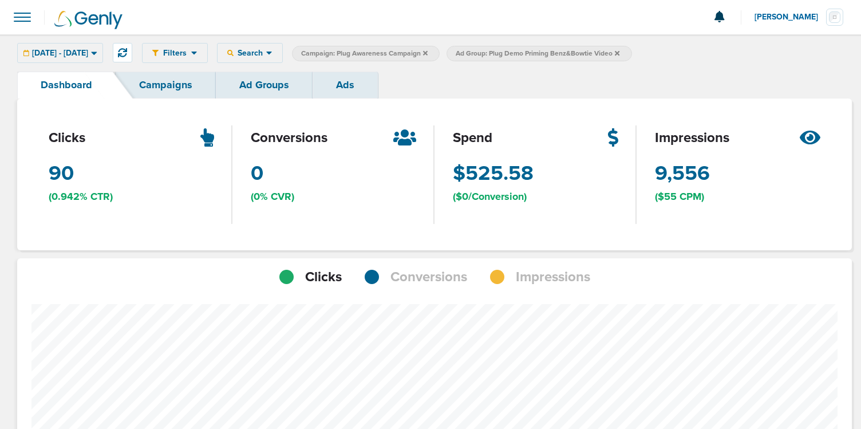
scroll to position [571662, 571644]
click at [132, 61] on button at bounding box center [122, 52] width 19 height 19
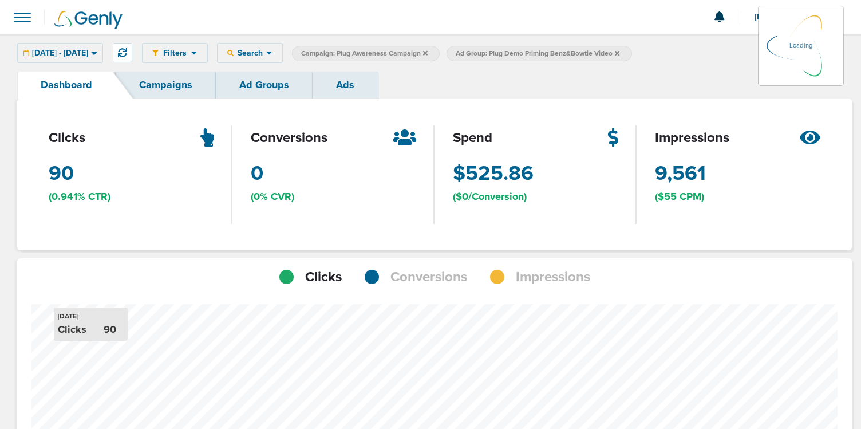
scroll to position [808, 827]
